Goal: Task Accomplishment & Management: Use online tool/utility

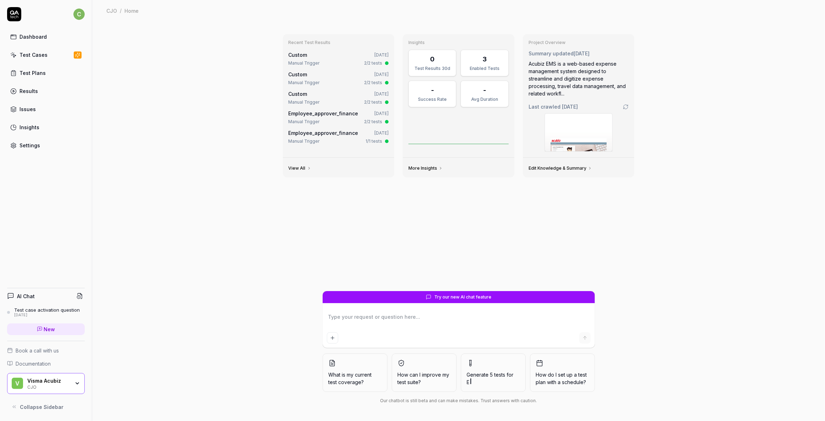
type textarea "*"
click at [31, 57] on div "Test Cases" at bounding box center [34, 54] width 28 height 7
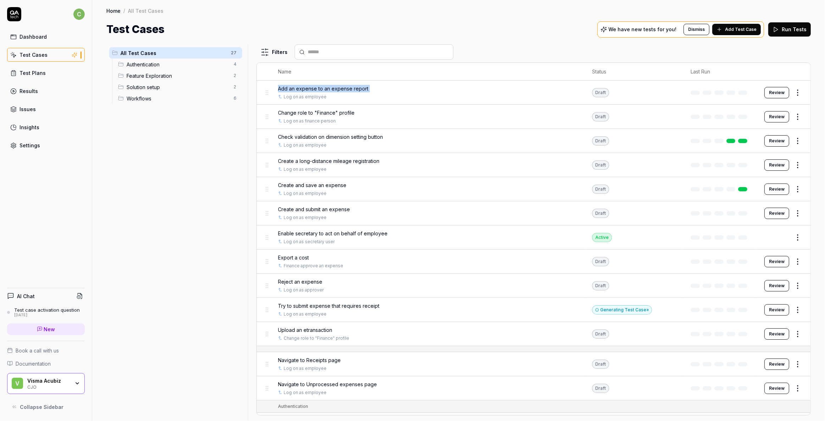
drag, startPoint x: 280, startPoint y: 93, endPoint x: 266, endPoint y: 94, distance: 14.6
click at [266, 94] on tr "Add an expense to an expense report Log on as employee Draft Review" at bounding box center [534, 92] width 554 height 24
click at [266, 88] on body "c Dashboard Test Cases Test Plans Results Issues Insights Settings AI Chat Test…" at bounding box center [412, 210] width 825 height 421
click at [337, 20] on div "Home / All Test Cases Home / All Test Cases Test Cases We have new tests for yo…" at bounding box center [458, 18] width 733 height 37
click at [46, 386] on div "CJO" at bounding box center [48, 386] width 43 height 6
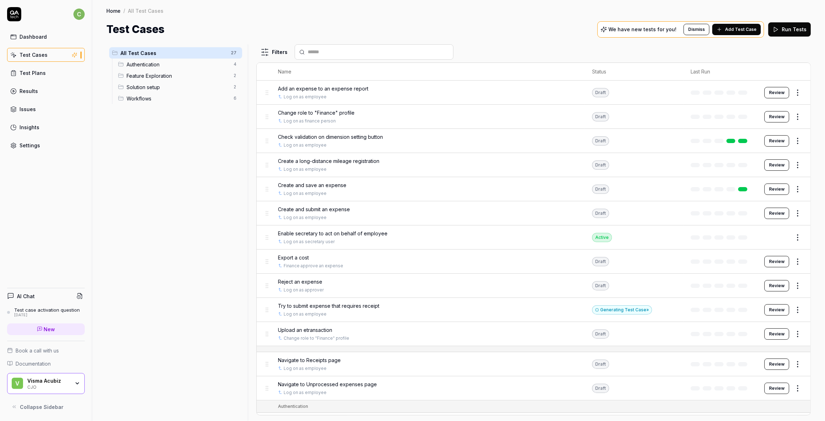
click at [365, 21] on div "Home / All Test Cases Home / All Test Cases Test Cases We have new tests for yo…" at bounding box center [458, 18] width 733 height 37
click at [365, 20] on div "Home / All Test Cases Home / All Test Cases Test Cases We have new tests for yo…" at bounding box center [458, 18] width 733 height 37
